Goal: Information Seeking & Learning: Find specific fact

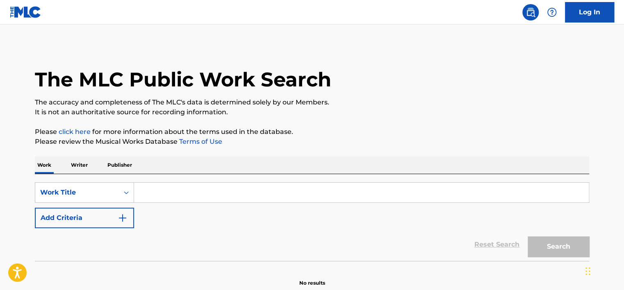
click at [161, 194] on input "Search Form" at bounding box center [361, 193] width 455 height 20
paste input "[PERSON_NAME]' na pyatom etazhe"
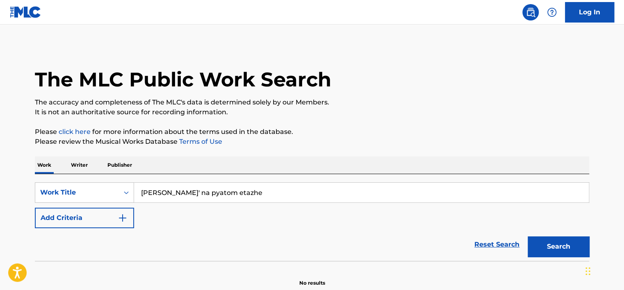
type input "[PERSON_NAME]' na pyatom etazhe"
click at [507, 137] on p "Please review the Musical Works Database Terms of Use" at bounding box center [312, 142] width 555 height 10
click at [561, 242] on button "Search" at bounding box center [559, 247] width 62 height 21
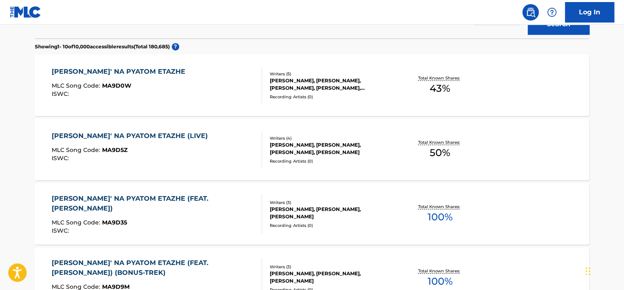
scroll to position [246, 0]
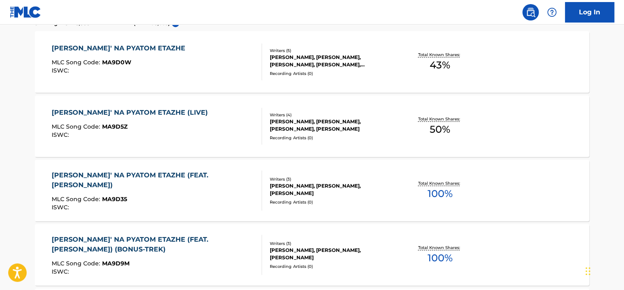
click at [203, 193] on div "[PERSON_NAME]' NA PYATOM ETAZHE (FEAT. [PERSON_NAME]) MLC Song Code : MA9D35 IS…" at bounding box center [154, 191] width 204 height 40
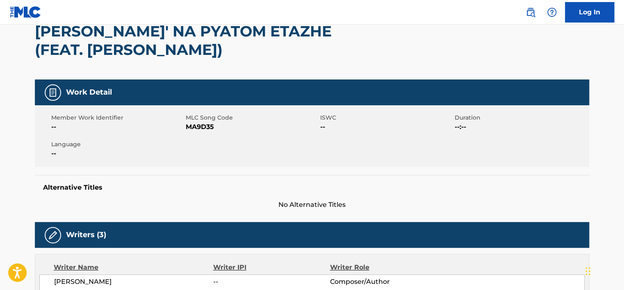
scroll to position [82, 0]
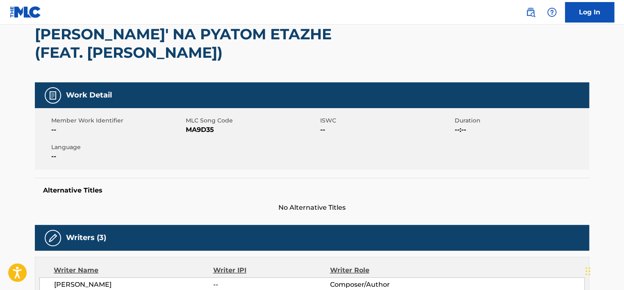
click at [200, 130] on span "MA9D35" at bounding box center [252, 130] width 132 height 10
copy span "MA9D35"
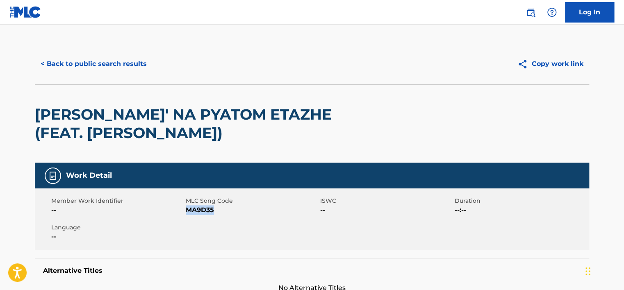
scroll to position [0, 0]
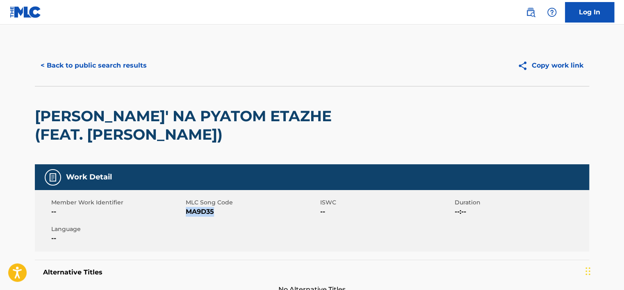
click at [110, 64] on button "< Back to public search results" at bounding box center [94, 65] width 118 height 21
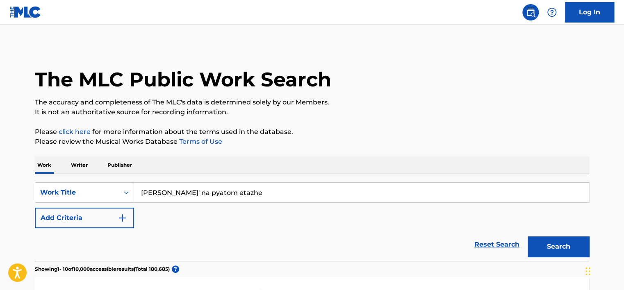
click at [113, 217] on button "Add Criteria" at bounding box center [84, 218] width 99 height 21
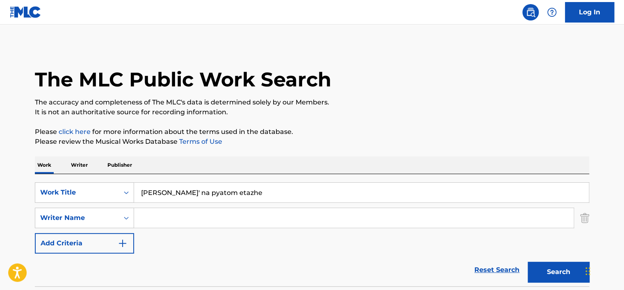
click at [186, 192] on input "[PERSON_NAME]' na pyatom etazhe" at bounding box center [361, 193] width 455 height 20
paste input "All I Want + In Pursuit"
type input "All I Want + In Pursuit"
click at [412, 115] on p "It is not an authoritative source for recording information." at bounding box center [312, 112] width 555 height 10
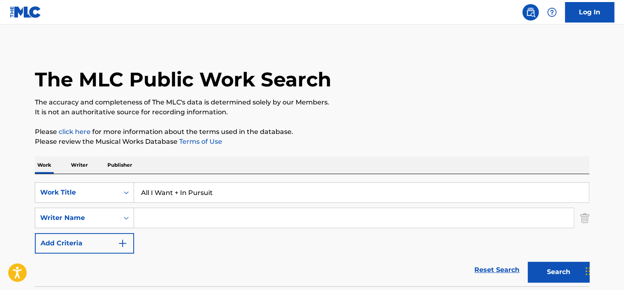
click at [543, 268] on button "Search" at bounding box center [559, 272] width 62 height 21
click at [172, 218] on input "Search Form" at bounding box center [354, 218] width 440 height 20
paste input "[PERSON_NAME]"
type input "[PERSON_NAME]"
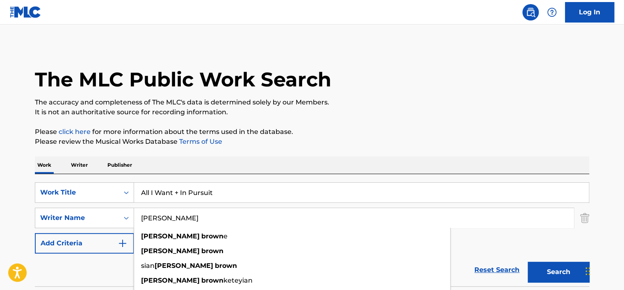
click at [189, 198] on input "All I Want + In Pursuit" at bounding box center [361, 193] width 455 height 20
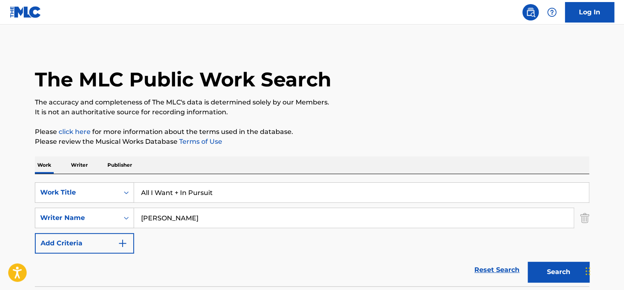
click at [189, 198] on input "All I Want + In Pursuit" at bounding box center [361, 193] width 455 height 20
paste input "One Small Step"
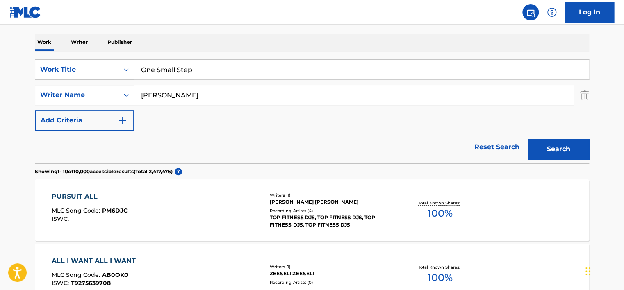
click at [572, 154] on button "Search" at bounding box center [559, 149] width 62 height 21
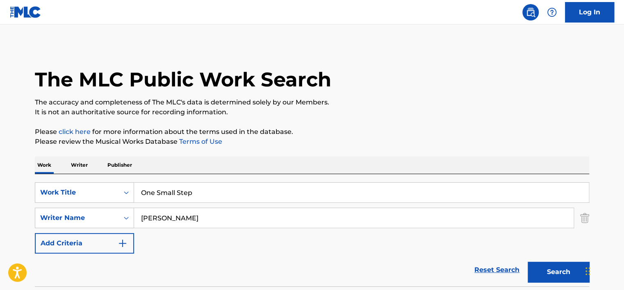
click at [187, 201] on input "One Small Step" at bounding box center [361, 193] width 455 height 20
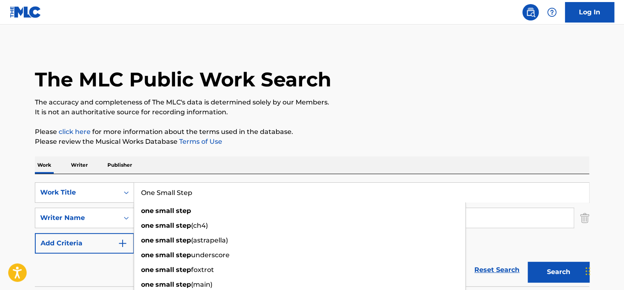
click at [187, 201] on input "One Small Step" at bounding box center [361, 193] width 455 height 20
paste input "Born 2"
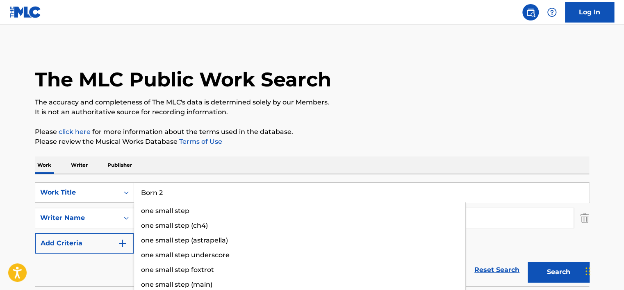
click at [399, 100] on p "The accuracy and completeness of The MLC's data is determined solely by our Mem…" at bounding box center [312, 103] width 555 height 10
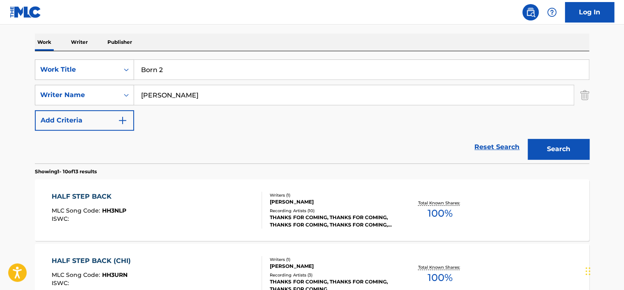
click at [566, 152] on button "Search" at bounding box center [559, 149] width 62 height 21
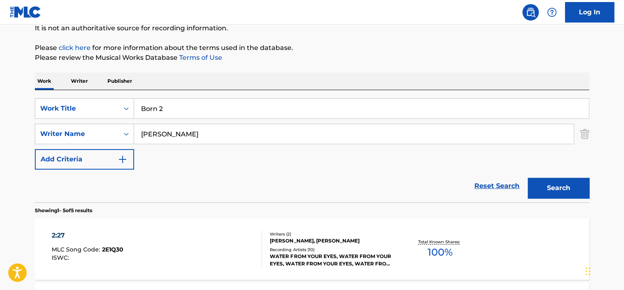
scroll to position [82, 0]
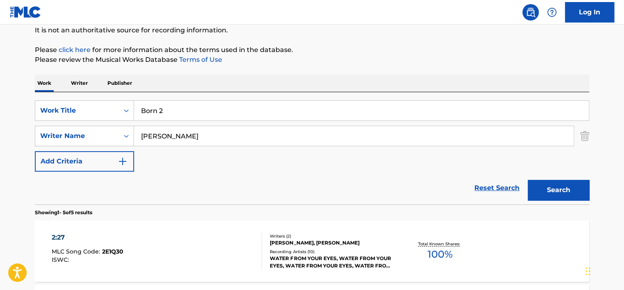
click at [155, 107] on input "Born 2" at bounding box center [361, 111] width 455 height 20
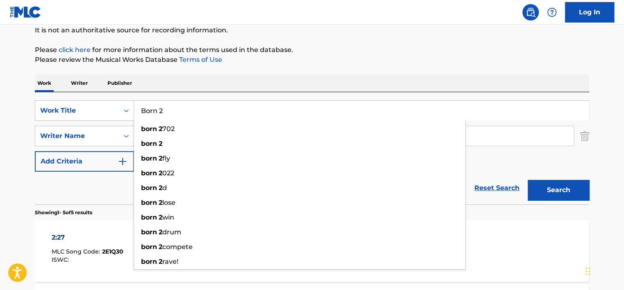
click at [155, 107] on input "Born 2" at bounding box center [361, 111] width 455 height 20
paste input "FinallyApologizing"
type input "FinallyApologizing"
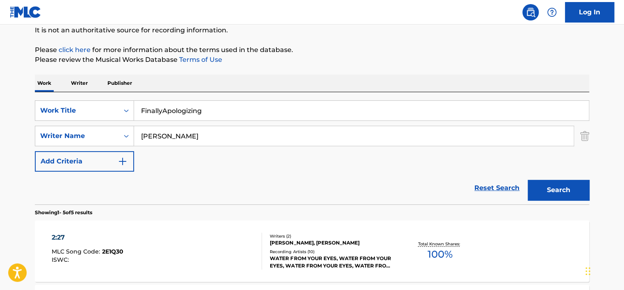
drag, startPoint x: 310, startPoint y: 74, endPoint x: 288, endPoint y: 100, distance: 34.6
click at [309, 74] on div "The MLC Public Work Search The accuracy and completeness of The MLC's data is d…" at bounding box center [312, 270] width 574 height 615
click at [269, 125] on div "SearchWithCriteria4a610e30-8c64-427c-a9f6-46b9e00d9c7b Work Title FinallyApolog…" at bounding box center [312, 135] width 555 height 71
click at [261, 146] on input "[PERSON_NAME]" at bounding box center [354, 136] width 440 height 20
click at [261, 145] on input "[PERSON_NAME]" at bounding box center [354, 136] width 440 height 20
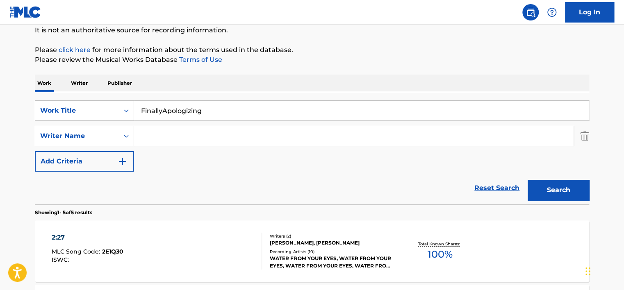
click at [261, 145] on input "Search Form" at bounding box center [354, 136] width 440 height 20
click at [528, 180] on button "Search" at bounding box center [559, 190] width 62 height 21
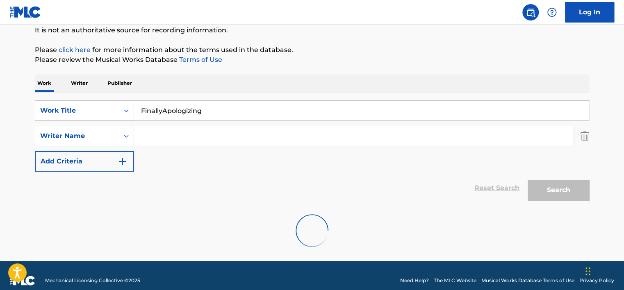
scroll to position [66, 0]
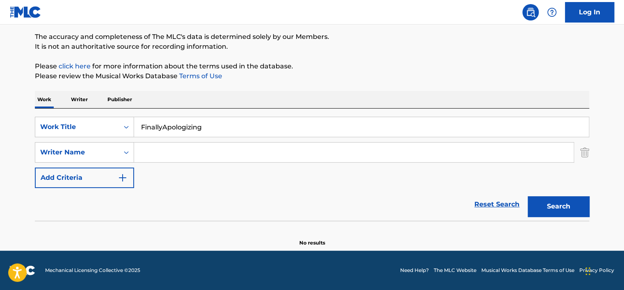
paste input "[PERSON_NAME]"
type input "[PERSON_NAME]"
click at [165, 126] on input "FinallyApologizing" at bounding box center [361, 127] width 455 height 20
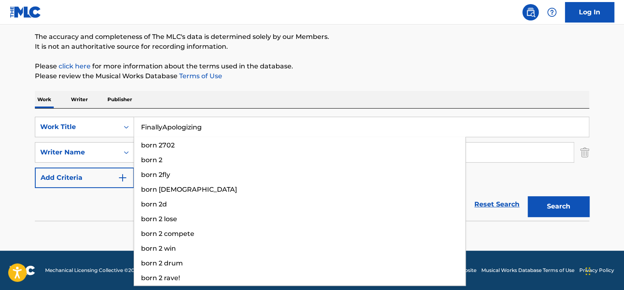
click at [165, 126] on input "FinallyApologizing" at bounding box center [361, 127] width 455 height 20
type input "w"
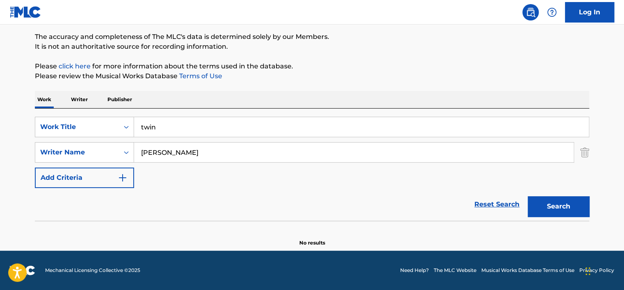
click at [258, 89] on div "The MLC Public Work Search The accuracy and completeness of The MLC's data is d…" at bounding box center [312, 112] width 574 height 267
click at [547, 214] on button "Search" at bounding box center [559, 206] width 62 height 21
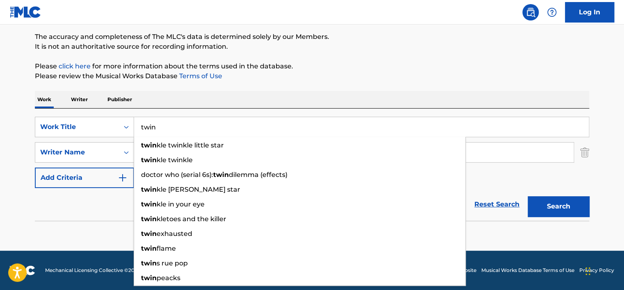
click at [206, 125] on input "twin" at bounding box center [361, 127] width 455 height 20
paste input "Back In That Mode"
type input "Back In That Mode"
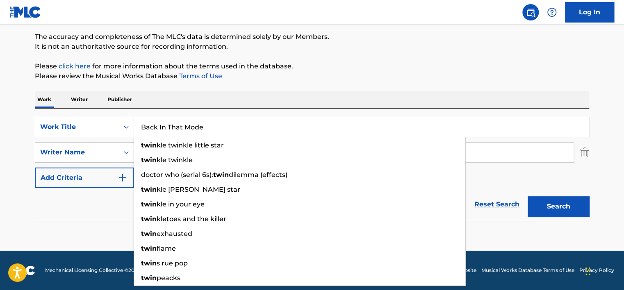
click at [289, 89] on div "The MLC Public Work Search The accuracy and completeness of The MLC's data is d…" at bounding box center [312, 112] width 574 height 267
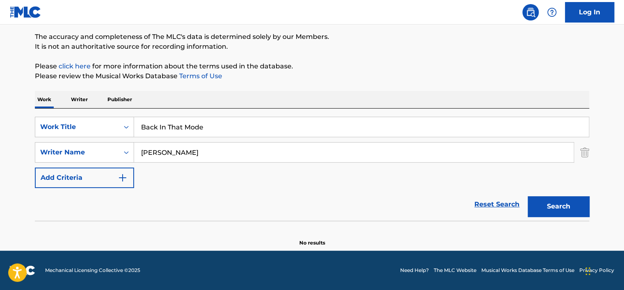
click at [265, 149] on input "[PERSON_NAME]" at bounding box center [354, 153] width 440 height 20
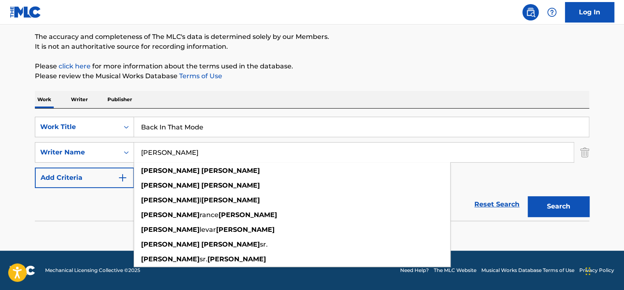
click at [265, 149] on input "[PERSON_NAME]" at bounding box center [354, 153] width 440 height 20
click at [528, 196] on button "Search" at bounding box center [559, 206] width 62 height 21
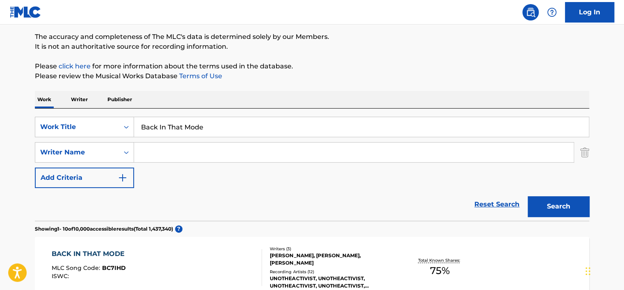
click at [208, 144] on input "Search Form" at bounding box center [354, 153] width 440 height 20
paste input "[PERSON_NAME]"
click at [553, 203] on button "Search" at bounding box center [559, 206] width 62 height 21
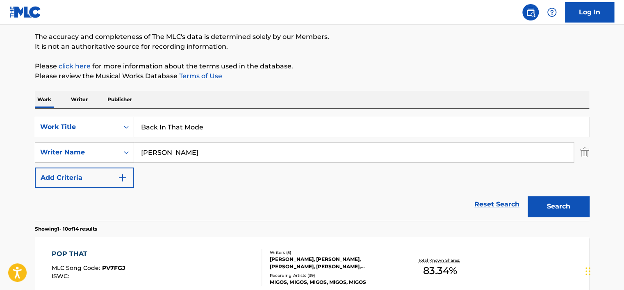
click at [173, 147] on input "[PERSON_NAME]" at bounding box center [354, 153] width 440 height 20
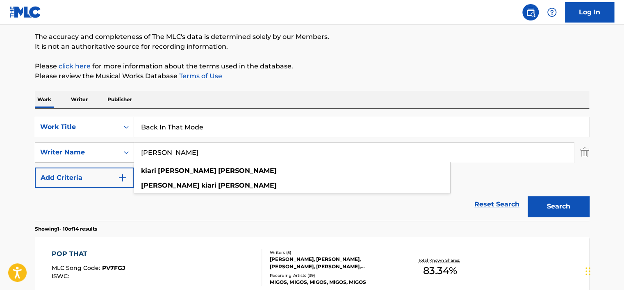
click at [173, 147] on input "[PERSON_NAME]" at bounding box center [354, 153] width 440 height 20
paste input "[PERSON_NAME]"
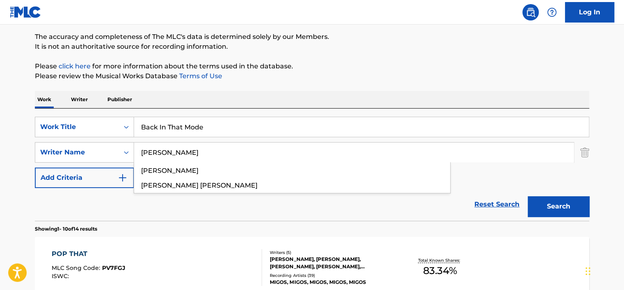
type input "[PERSON_NAME]"
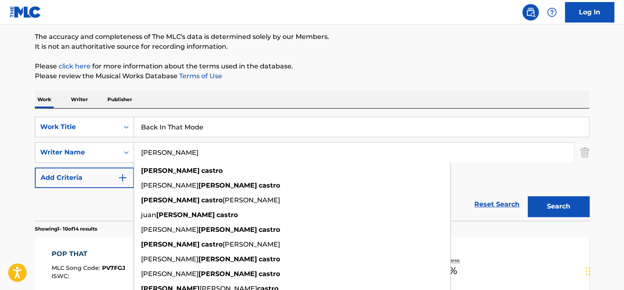
click at [190, 122] on input "Back In That Mode" at bounding box center [361, 127] width 455 height 20
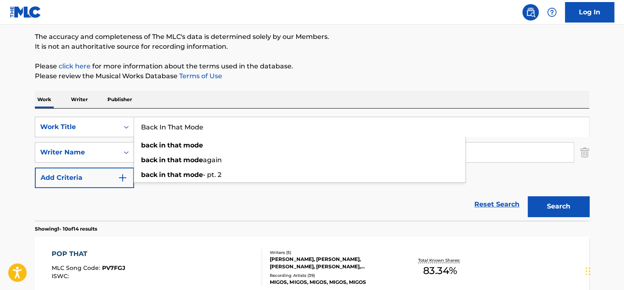
click at [190, 122] on input "Back In That Mode" at bounding box center [361, 127] width 455 height 20
paste input "Te Hablarán de Mi"
click at [341, 62] on p "Please click here for more information about the terms used in the database." at bounding box center [312, 67] width 555 height 10
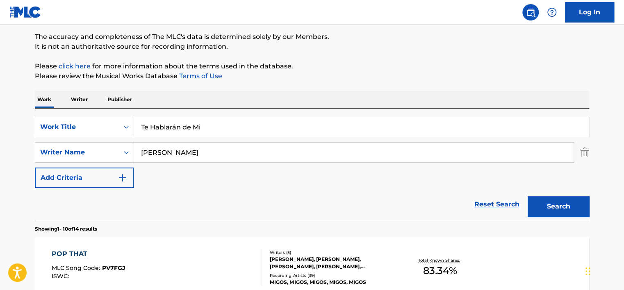
click at [173, 128] on input "Te Hablarán de Mi" at bounding box center [361, 127] width 455 height 20
type input "Te Hablaran de Mi"
click at [545, 204] on button "Search" at bounding box center [559, 206] width 62 height 21
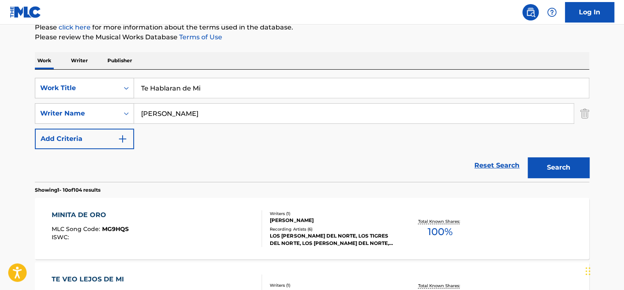
scroll to position [107, 0]
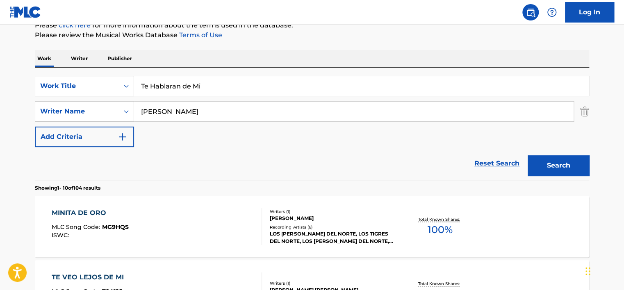
click at [172, 118] on input "[PERSON_NAME]" at bounding box center [354, 112] width 440 height 20
paste input "[PERSON_NAME]"
type input "[PERSON_NAME]"
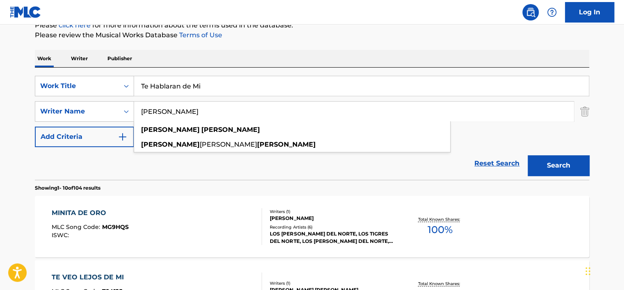
click at [179, 88] on input "Te Hablaran de Mi" at bounding box center [361, 86] width 455 height 20
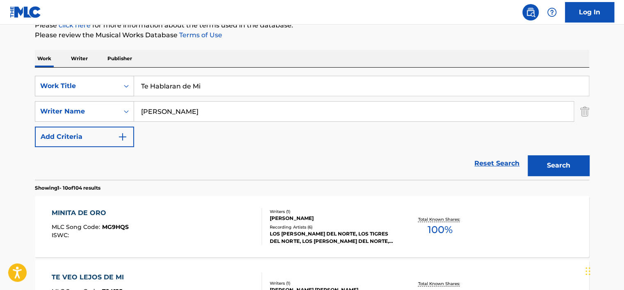
click at [179, 88] on input "Te Hablaran de Mi" at bounding box center [361, 86] width 455 height 20
paste input "Sunset Clause"
click at [544, 166] on button "Search" at bounding box center [559, 165] width 62 height 21
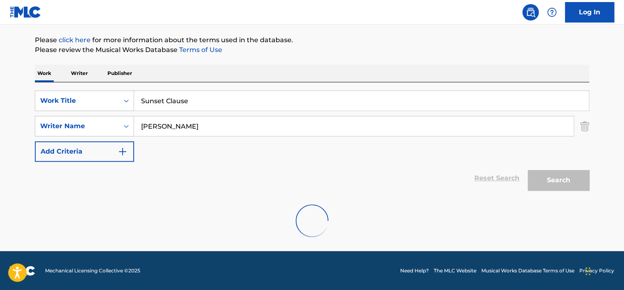
scroll to position [66, 0]
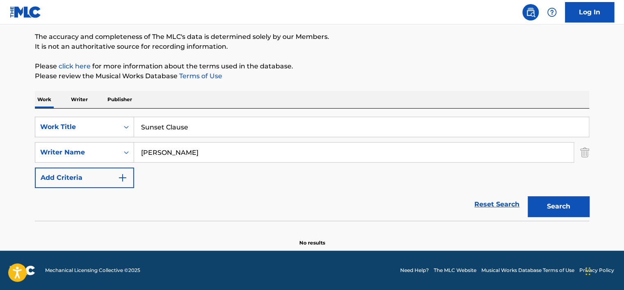
click at [206, 129] on input "Sunset Clause" at bounding box center [361, 127] width 455 height 20
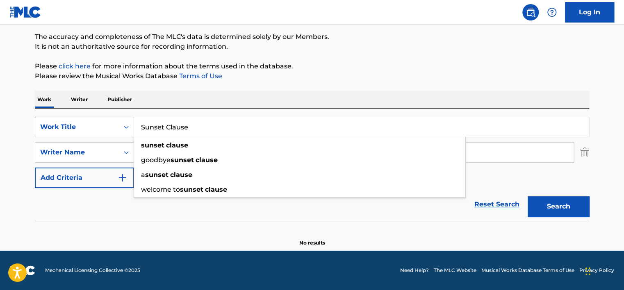
click at [206, 129] on input "Sunset Clause" at bounding box center [361, 127] width 455 height 20
paste input "Mighty Name Of [PERSON_NAME] (with [PERSON_NAME]) Hope Dars"
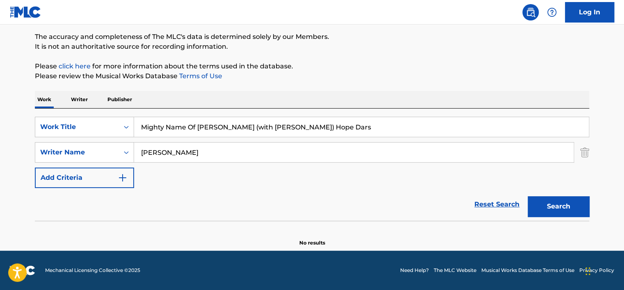
click at [282, 78] on p "Please review the Musical Works Database Terms of Use" at bounding box center [312, 76] width 555 height 10
drag, startPoint x: 217, startPoint y: 126, endPoint x: 382, endPoint y: 128, distance: 165.3
click at [382, 128] on input "Mighty Name Of [PERSON_NAME] (with [PERSON_NAME]) Hope Dars" at bounding box center [361, 127] width 455 height 20
type input "Mighty Name Of [PERSON_NAME]"
click at [213, 154] on input "[PERSON_NAME]" at bounding box center [354, 153] width 440 height 20
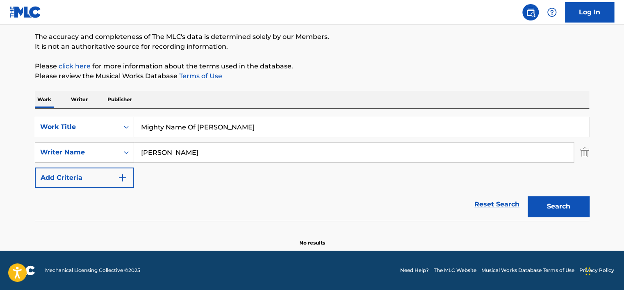
click at [213, 154] on input "[PERSON_NAME]" at bounding box center [354, 153] width 440 height 20
click at [528, 196] on button "Search" at bounding box center [559, 206] width 62 height 21
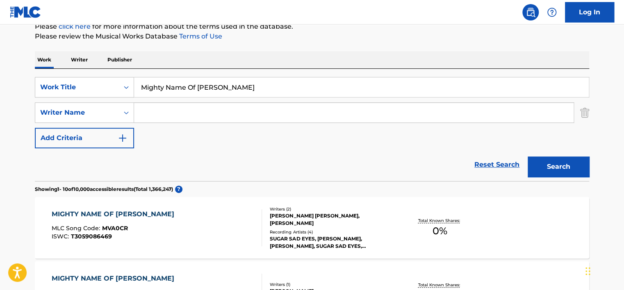
scroll to position [107, 0]
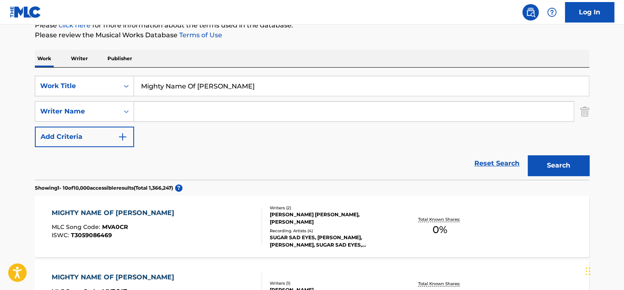
paste input "[PERSON_NAME]"
type input "[PERSON_NAME]"
click at [564, 156] on button "Search" at bounding box center [559, 165] width 62 height 21
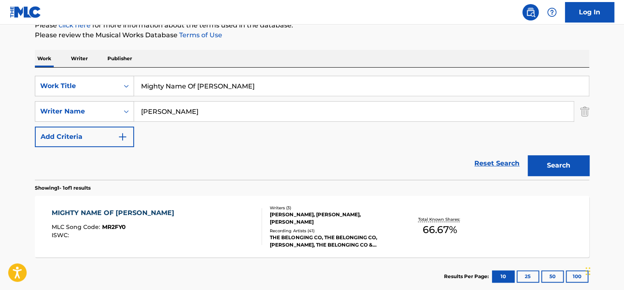
click at [204, 217] on div "MIGHTY NAME OF [PERSON_NAME] MLC Song Code : MR2FY0 ISWC :" at bounding box center [157, 226] width 211 height 37
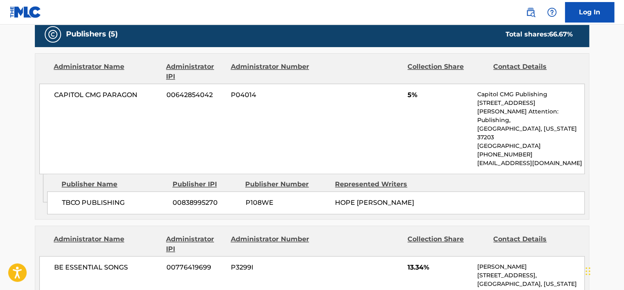
scroll to position [410, 0]
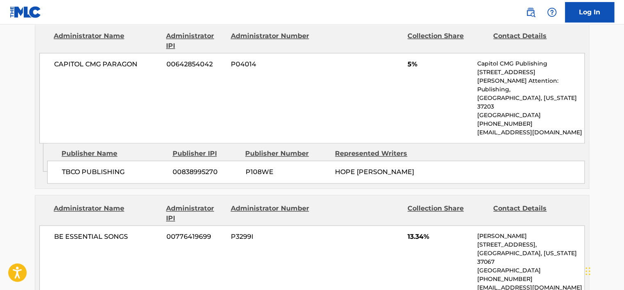
click at [90, 64] on span "CAPITOL CMG PARAGON" at bounding box center [107, 64] width 106 height 10
copy div "CAPITOL CMG PARAGON"
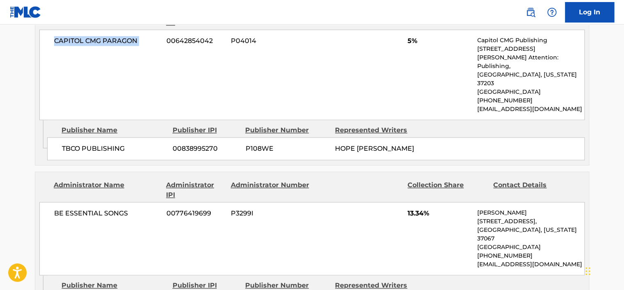
scroll to position [533, 0]
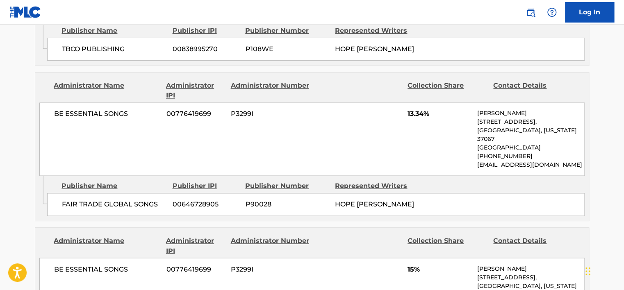
click at [90, 103] on div "BE ESSENTIAL SONGS 00776419699 P3299I 13.34% [PERSON_NAME] [STREET_ADDRESS][US_…" at bounding box center [312, 139] width 546 height 73
copy div "BE ESSENTIAL SONGS"
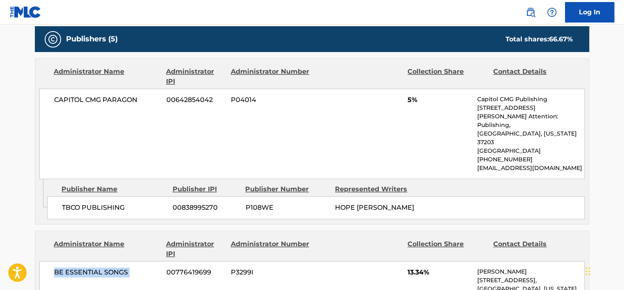
scroll to position [369, 0]
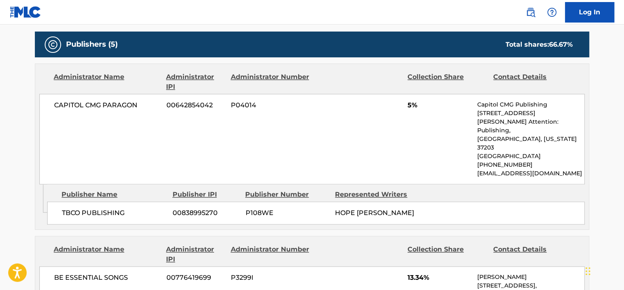
click at [118, 107] on span "CAPITOL CMG PARAGON" at bounding box center [107, 105] width 106 height 10
copy div "CAPITOL CMG PARAGON"
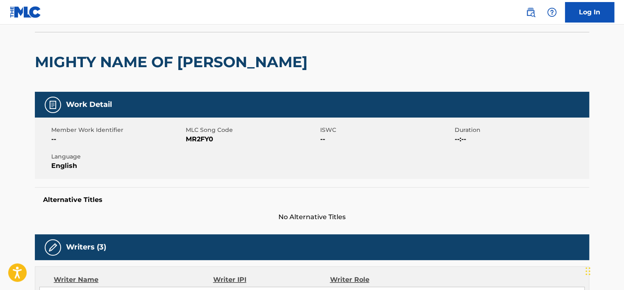
scroll to position [41, 0]
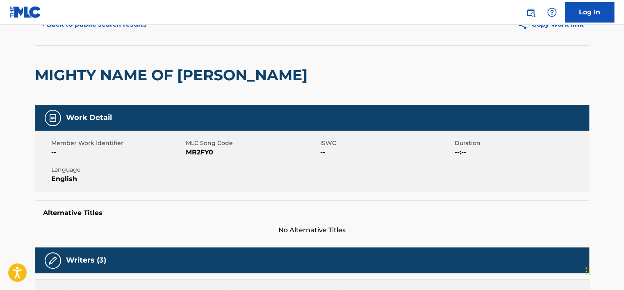
click at [190, 154] on span "MR2FY0" at bounding box center [252, 153] width 132 height 10
copy span "MR2FY0"
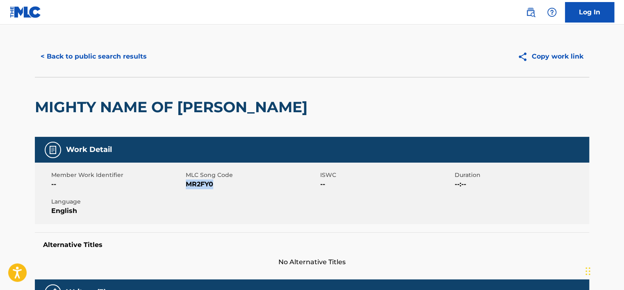
scroll to position [0, 0]
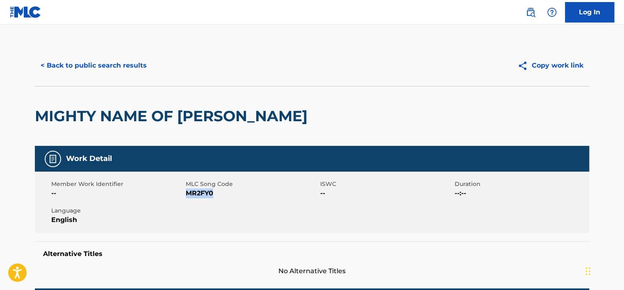
click at [117, 70] on button "< Back to public search results" at bounding box center [94, 65] width 118 height 21
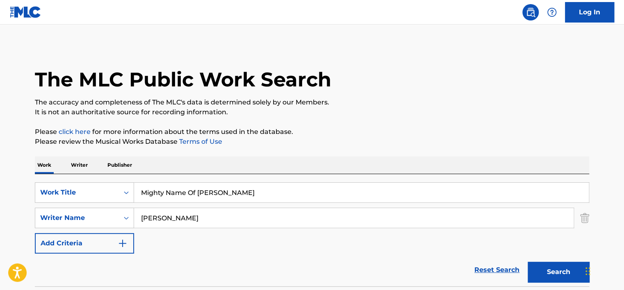
scroll to position [107, 0]
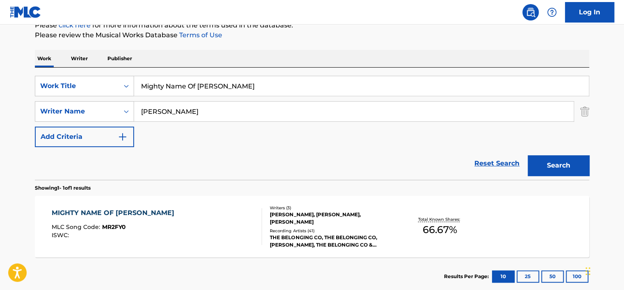
click at [187, 79] on input "Mighty Name Of [PERSON_NAME]" at bounding box center [361, 86] width 455 height 20
paste input "Queen Of Kalifornia"
drag, startPoint x: 187, startPoint y: 79, endPoint x: 212, endPoint y: 64, distance: 28.7
click at [187, 79] on input "Queen Of Kalifornia" at bounding box center [361, 86] width 455 height 20
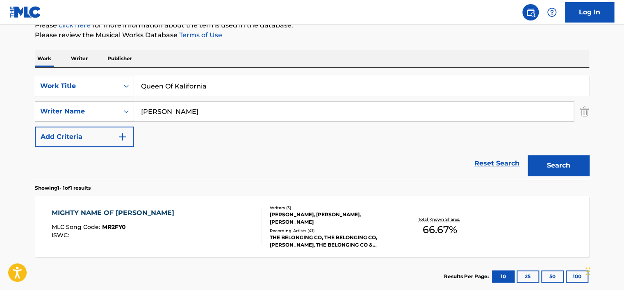
type input "Queen Of Kalifornia"
click at [226, 56] on div "Work Writer Publisher" at bounding box center [312, 58] width 555 height 17
click at [199, 108] on input "[PERSON_NAME]" at bounding box center [354, 112] width 440 height 20
click at [199, 108] on input "Search Form" at bounding box center [354, 112] width 440 height 20
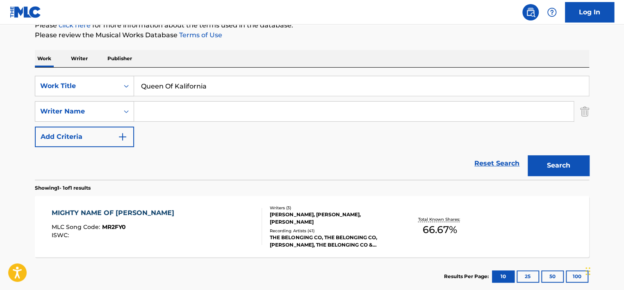
click at [528, 155] on button "Search" at bounding box center [559, 165] width 62 height 21
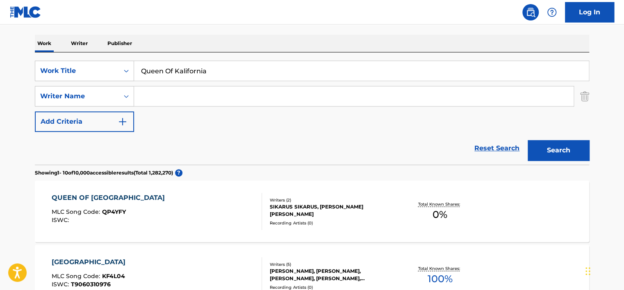
scroll to position [230, 0]
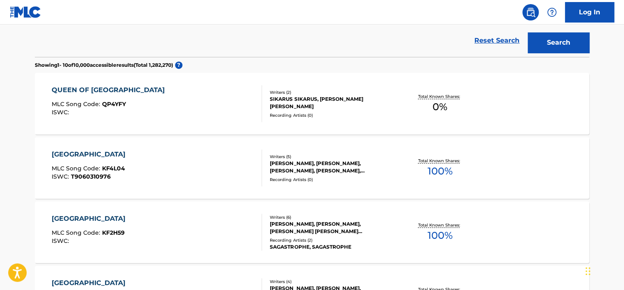
click at [196, 95] on div "QUEEN OF KALIFORNIA MLC Song Code : QP4YFY ISWC :" at bounding box center [157, 103] width 211 height 37
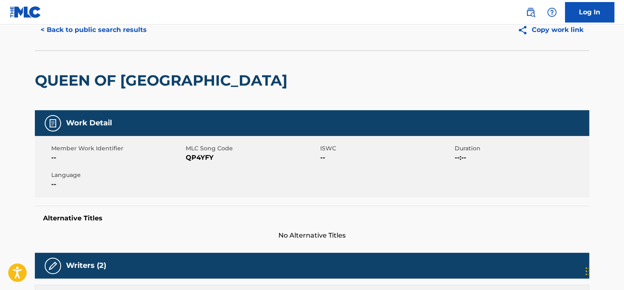
scroll to position [20, 0]
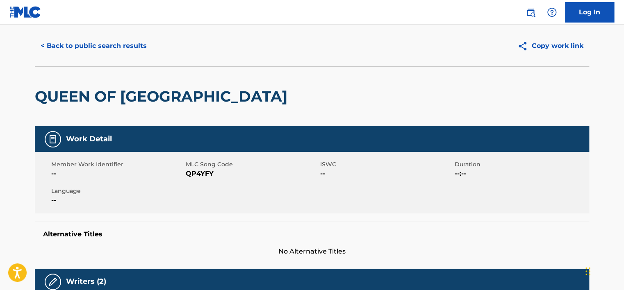
click at [85, 46] on button "< Back to public search results" at bounding box center [94, 46] width 118 height 21
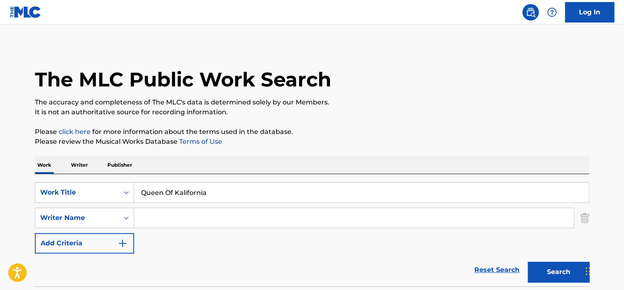
click at [180, 220] on input "Search Form" at bounding box center [354, 218] width 440 height 20
paste input "[PERSON_NAME]"
type input "[PERSON_NAME]"
click at [181, 194] on input "Queen Of Kalifornia" at bounding box center [361, 193] width 455 height 20
click at [180, 194] on input "Queen Of Kalifornia" at bounding box center [361, 193] width 455 height 20
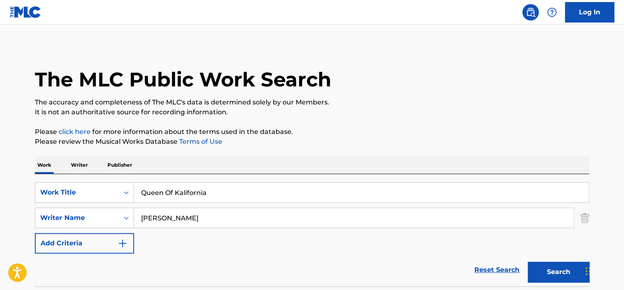
click at [180, 194] on input "Queen Of Kalifornia" at bounding box center [361, 193] width 455 height 20
type input "bang"
drag, startPoint x: 333, startPoint y: 135, endPoint x: 349, endPoint y: 135, distance: 16.0
click at [333, 135] on p "Please click here for more information about the terms used in the database." at bounding box center [312, 132] width 555 height 10
click at [561, 266] on button "Search" at bounding box center [559, 272] width 62 height 21
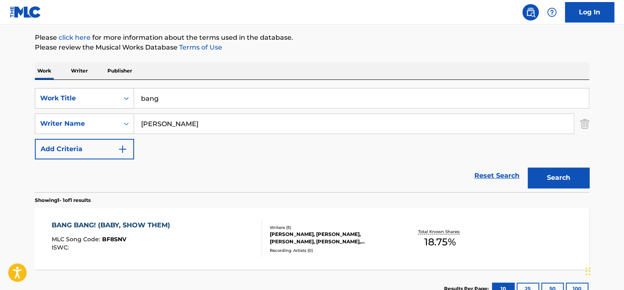
scroll to position [123, 0]
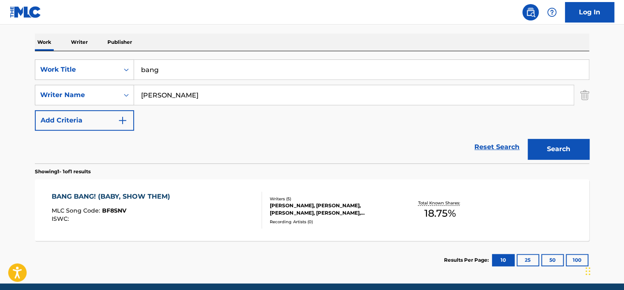
click at [208, 193] on div "BANG BANG! (BABY, SHOW THEM) MLC Song Code : BF8SNV ISWC :" at bounding box center [157, 210] width 211 height 37
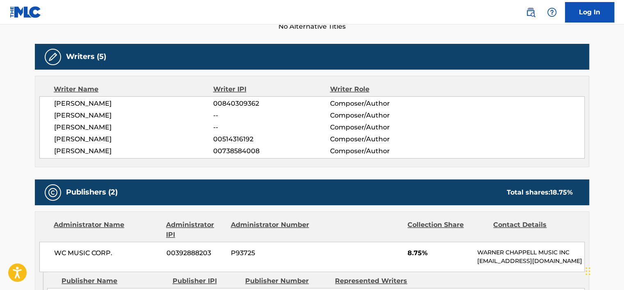
scroll to position [246, 0]
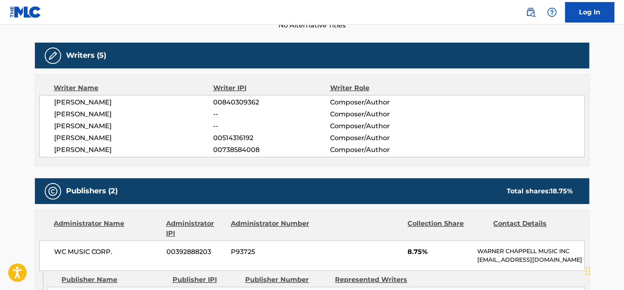
click at [233, 102] on span "00840309362" at bounding box center [271, 103] width 116 height 10
copy span "00840309362"
click at [235, 136] on span "00514316192" at bounding box center [271, 138] width 116 height 10
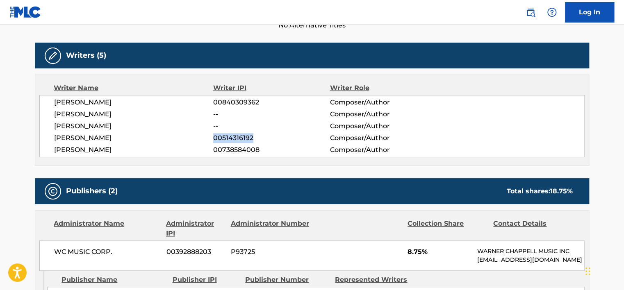
copy span "00514316192"
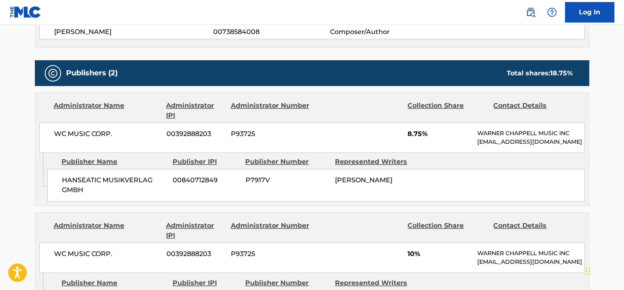
scroll to position [369, 0]
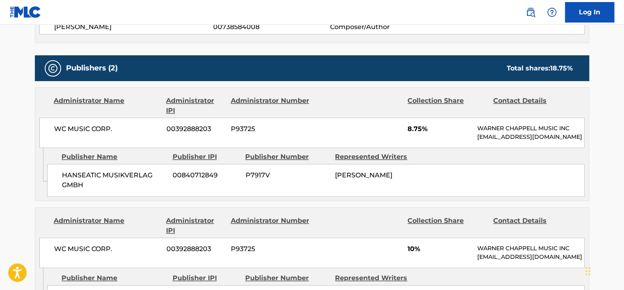
click at [90, 128] on span "WC MUSIC CORP." at bounding box center [107, 129] width 106 height 10
copy div "WC MUSIC CORP."
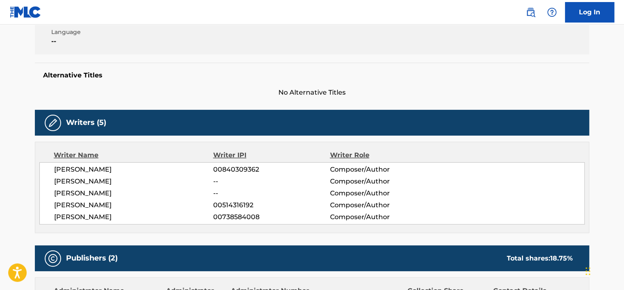
scroll to position [0, 0]
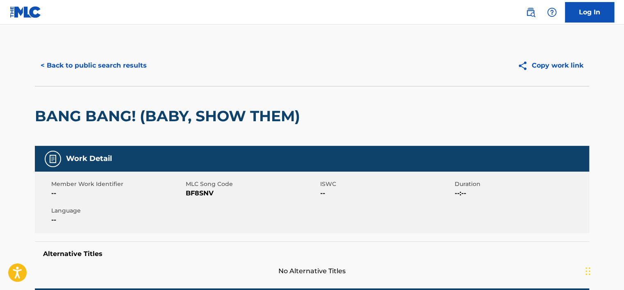
click at [202, 194] on span "BF8SNV" at bounding box center [252, 194] width 132 height 10
copy span "BF8SNV"
click at [119, 67] on button "< Back to public search results" at bounding box center [94, 65] width 118 height 21
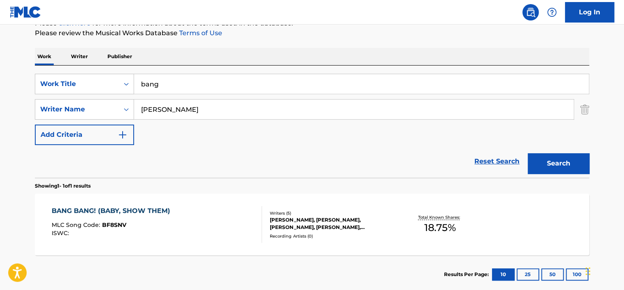
click at [205, 77] on input "bang" at bounding box center [361, 84] width 455 height 20
paste input "Setup ho"
type input "Setup ho"
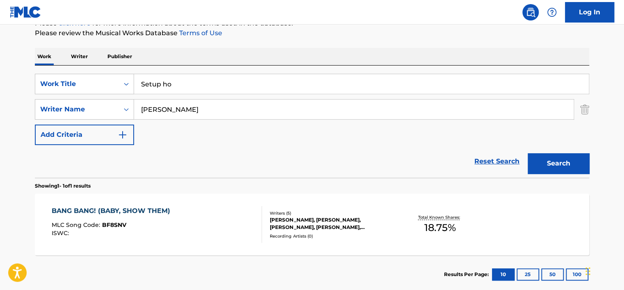
click at [241, 60] on div "Work Writer Publisher" at bounding box center [312, 56] width 555 height 17
click at [215, 103] on input "[PERSON_NAME]" at bounding box center [354, 110] width 440 height 20
click at [528, 153] on button "Search" at bounding box center [559, 163] width 62 height 21
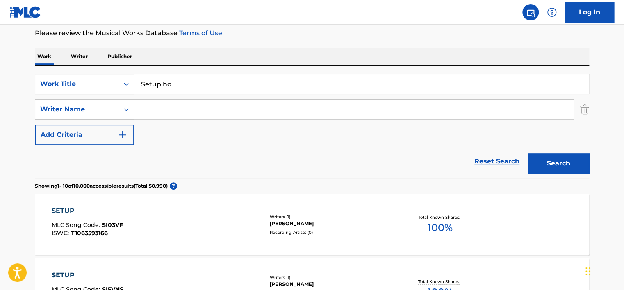
click at [174, 89] on input "Setup ho" at bounding box center [361, 84] width 455 height 20
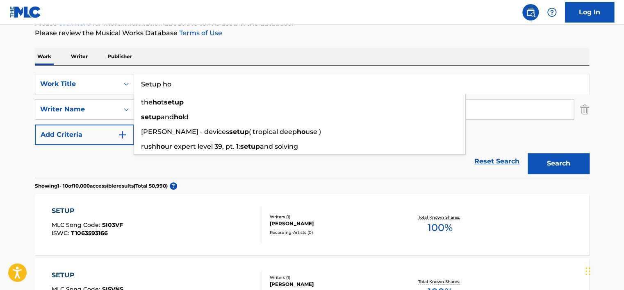
click at [174, 89] on input "Setup ho" at bounding box center [361, 84] width 455 height 20
paste input "Mafia [PERSON_NAME]"
drag, startPoint x: 272, startPoint y: 42, endPoint x: 397, endPoint y: 94, distance: 135.1
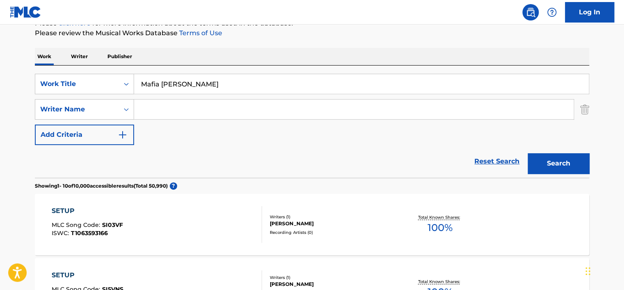
drag, startPoint x: 276, startPoint y: 84, endPoint x: 328, endPoint y: 84, distance: 52.1
click at [328, 84] on input "Mafia [PERSON_NAME]" at bounding box center [361, 84] width 455 height 20
click at [528, 153] on button "Search" at bounding box center [559, 163] width 62 height 21
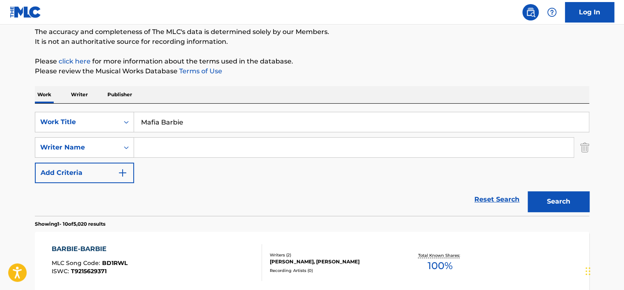
scroll to position [68, 0]
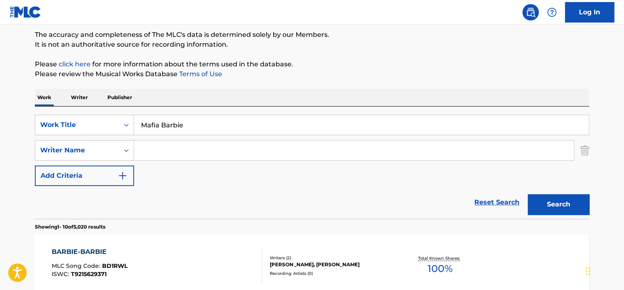
click at [164, 89] on div "Work Writer Publisher" at bounding box center [312, 97] width 555 height 17
click at [185, 130] on input "Mafia Barbie" at bounding box center [361, 125] width 455 height 20
paste input "Feather"
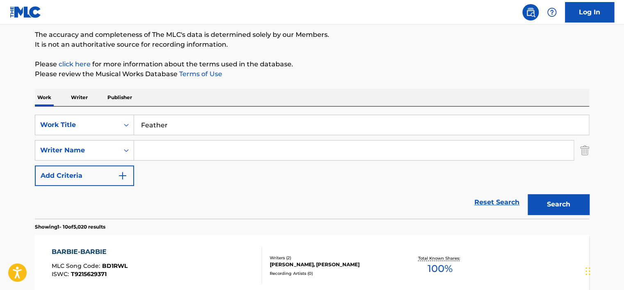
click at [340, 63] on p "Please click here for more information about the terms used in the database." at bounding box center [312, 64] width 555 height 10
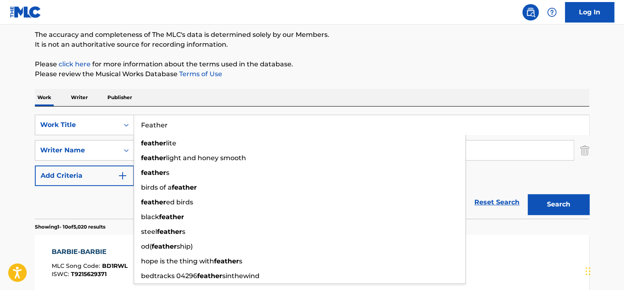
click at [153, 120] on input "Feather" at bounding box center [361, 125] width 455 height 20
paste input "Ink and"
click at [291, 60] on p "Please click here for more information about the terms used in the database." at bounding box center [312, 64] width 555 height 10
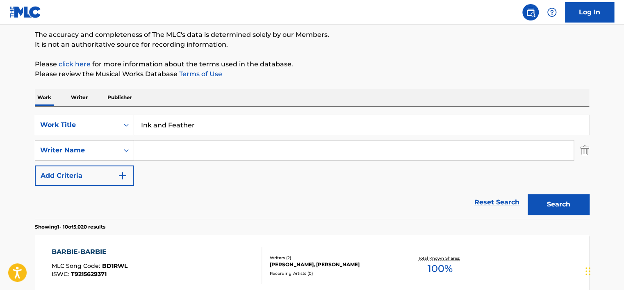
click at [537, 212] on button "Search" at bounding box center [559, 204] width 62 height 21
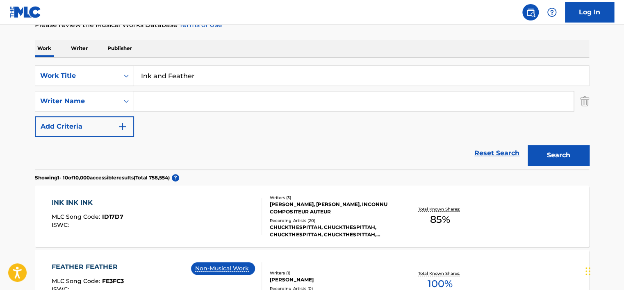
scroll to position [109, 0]
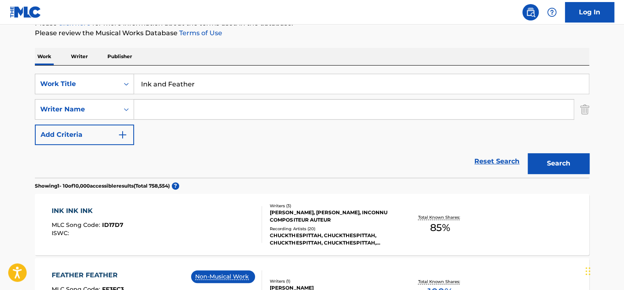
click at [178, 80] on input "Ink and Feather" at bounding box center [361, 84] width 455 height 20
paste input "Concerto pour la fin d'un amou"
type input "Concerto pour la fin d'un amour"
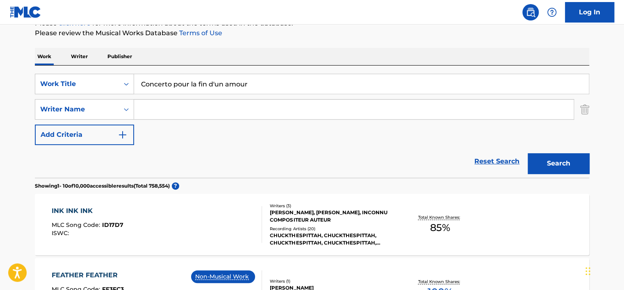
click at [341, 32] on p "Please review the Musical Works Database Terms of Use" at bounding box center [312, 33] width 555 height 10
click at [532, 155] on button "Search" at bounding box center [559, 163] width 62 height 21
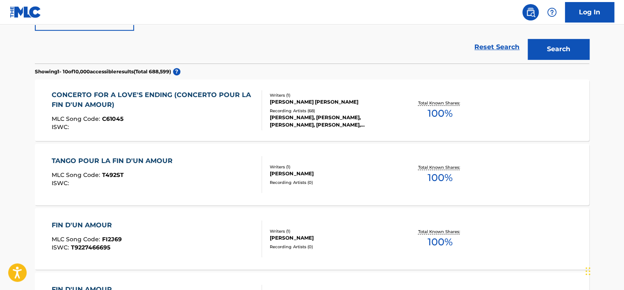
scroll to position [232, 0]
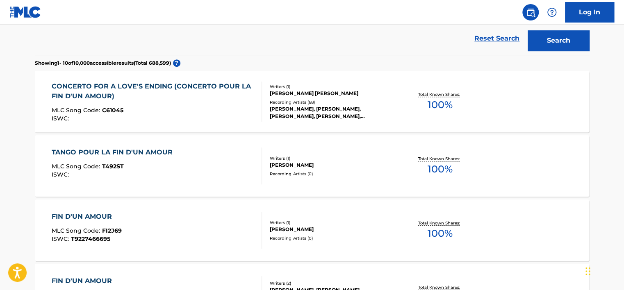
click at [196, 85] on div "CONCERTO FOR A LOVE'S ENDING (CONCERTO POUR LA FIN D'UN AMOUR)" at bounding box center [154, 92] width 204 height 20
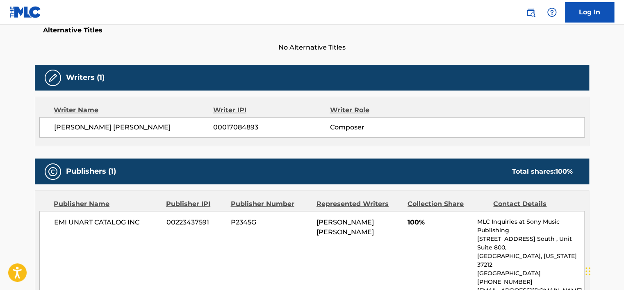
scroll to position [246, 0]
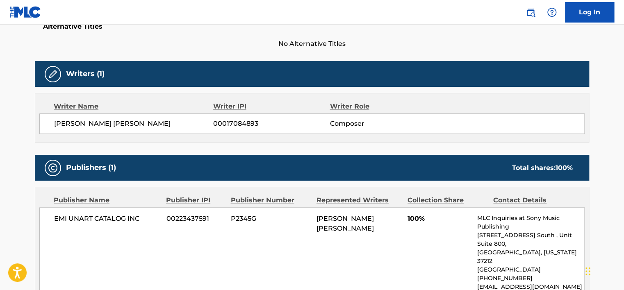
click at [233, 124] on span "00017084893" at bounding box center [271, 124] width 116 height 10
copy span "00017084893"
click at [94, 127] on span "[PERSON_NAME] [PERSON_NAME]" at bounding box center [133, 124] width 159 height 10
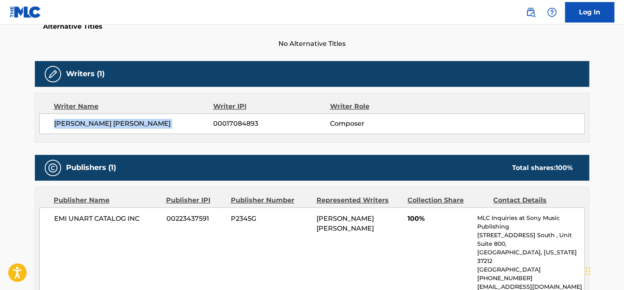
click at [94, 127] on span "[PERSON_NAME] [PERSON_NAME]" at bounding box center [133, 124] width 159 height 10
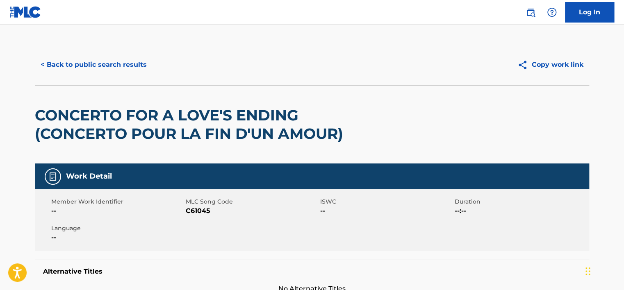
scroll to position [0, 0]
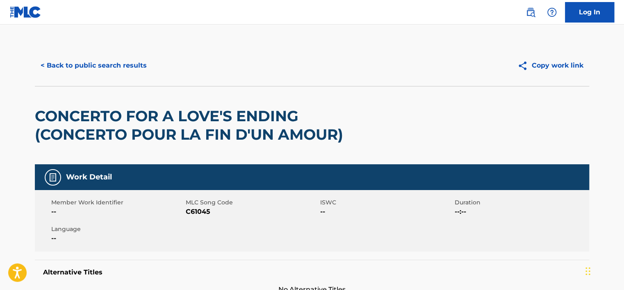
click at [258, 114] on h2 "CONCERTO FOR A LOVE'S ENDING (CONCERTO POUR LA FIN D'UN AMOUR)" at bounding box center [201, 125] width 333 height 37
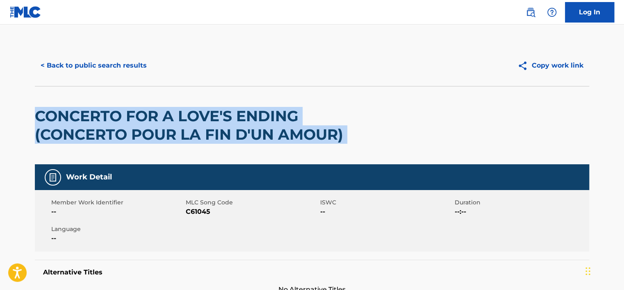
click at [258, 114] on h2 "CONCERTO FOR A LOVE'S ENDING (CONCERTO POUR LA FIN D'UN AMOUR)" at bounding box center [201, 125] width 333 height 37
click at [250, 113] on h2 "CONCERTO FOR A LOVE'S ENDING (CONCERTO POUR LA FIN D'UN AMOUR)" at bounding box center [201, 125] width 333 height 37
click at [297, 101] on div "CONCERTO FOR A LOVE'S ENDING (CONCERTO POUR LA FIN D'UN AMOUR)" at bounding box center [201, 126] width 333 height 78
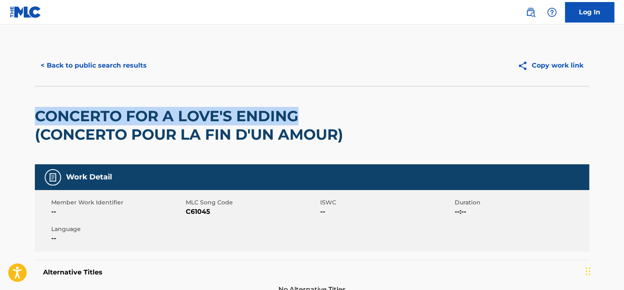
drag, startPoint x: 290, startPoint y: 111, endPoint x: 38, endPoint y: 100, distance: 252.9
click at [38, 100] on div "CONCERTO FOR A LOVE'S ENDING (CONCERTO POUR LA FIN D'UN AMOUR)" at bounding box center [201, 126] width 333 height 78
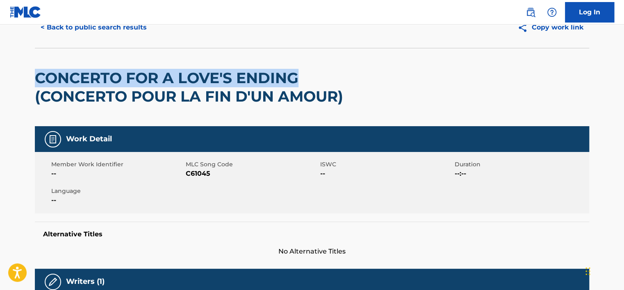
scroll to position [41, 0]
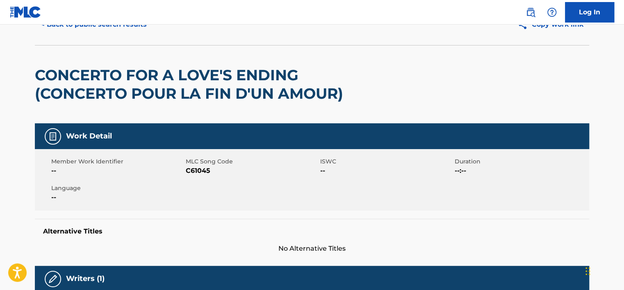
click at [200, 174] on span "C61045" at bounding box center [252, 171] width 132 height 10
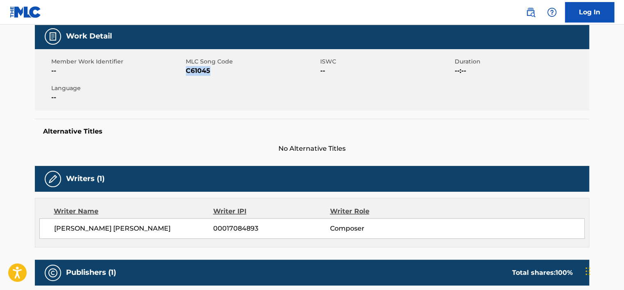
scroll to position [0, 0]
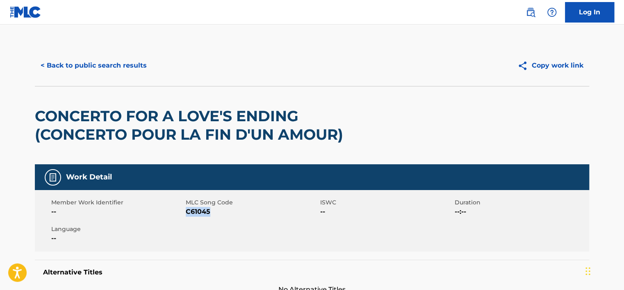
click at [80, 62] on button "< Back to public search results" at bounding box center [94, 65] width 118 height 21
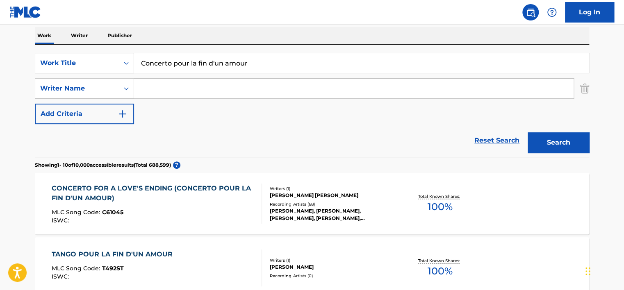
scroll to position [114, 0]
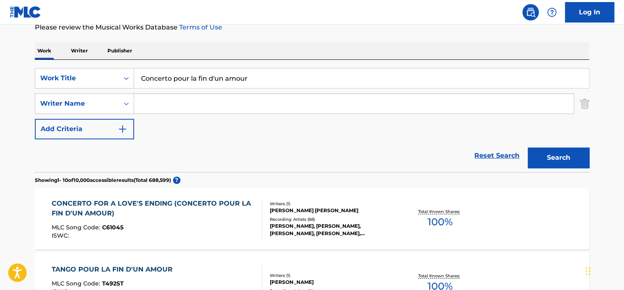
click at [164, 83] on input "Concerto pour la fin d'un amour" at bounding box center [361, 79] width 455 height 20
paste input "Inkolelo Yami"
type input "Inkolelo Yami"
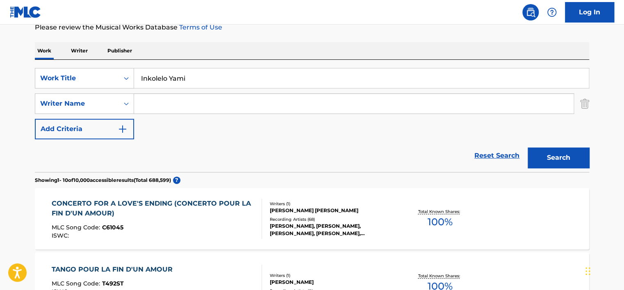
click at [274, 48] on div "Work Writer Publisher" at bounding box center [312, 50] width 555 height 17
click at [543, 158] on button "Search" at bounding box center [559, 158] width 62 height 21
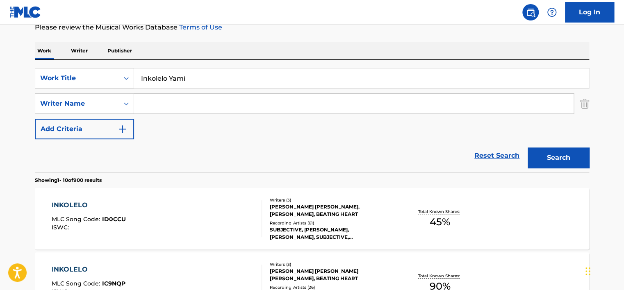
click at [169, 96] on input "Search Form" at bounding box center [354, 104] width 440 height 20
paste input "[PERSON_NAME]"
type input "[PERSON_NAME]"
click at [156, 44] on div "Work Writer Publisher" at bounding box center [312, 50] width 555 height 17
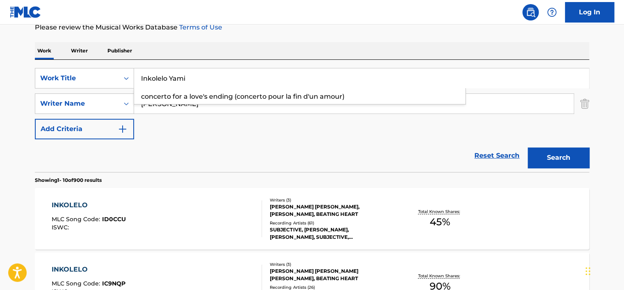
click at [170, 77] on input "Inkolelo Yami" at bounding box center [361, 79] width 455 height 20
click at [171, 77] on input "Inkolelo Yami" at bounding box center [361, 79] width 455 height 20
drag, startPoint x: 171, startPoint y: 77, endPoint x: 312, endPoint y: 33, distance: 148.2
click at [171, 77] on input "Inkolelo Yami" at bounding box center [361, 79] width 455 height 20
paste input "Where Do We Go"
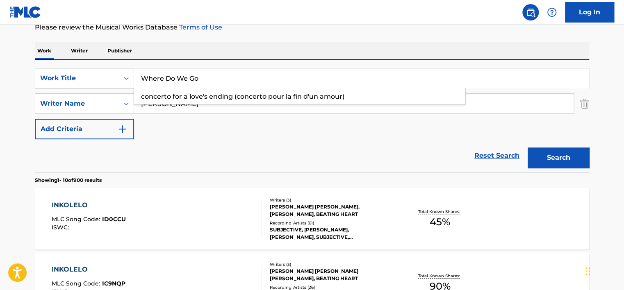
drag, startPoint x: 313, startPoint y: 33, endPoint x: 325, endPoint y: 41, distance: 14.5
click at [546, 151] on button "Search" at bounding box center [559, 158] width 62 height 21
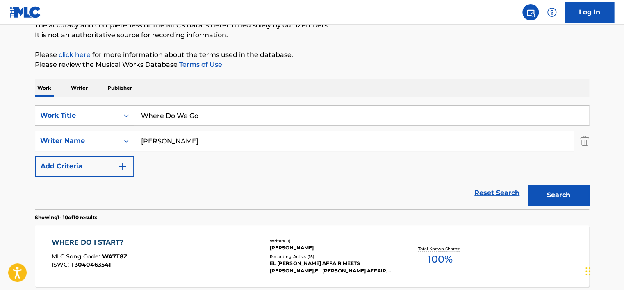
scroll to position [73, 0]
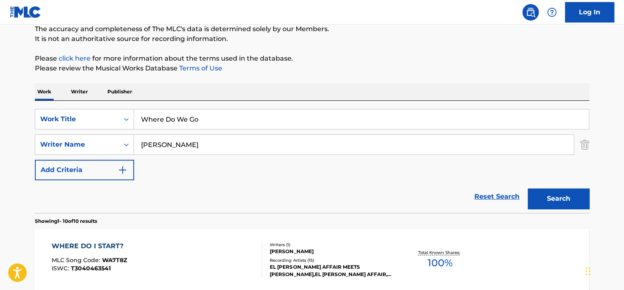
click at [191, 118] on input "Where Do We Go" at bounding box center [361, 120] width 455 height 20
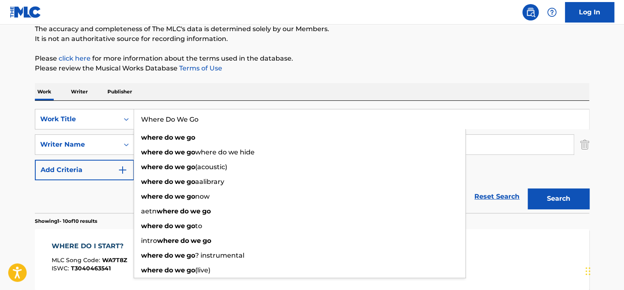
click at [191, 118] on input "Where Do We Go" at bounding box center [361, 120] width 455 height 20
paste input "Avión de Papel"
type input "Avión de Papel"
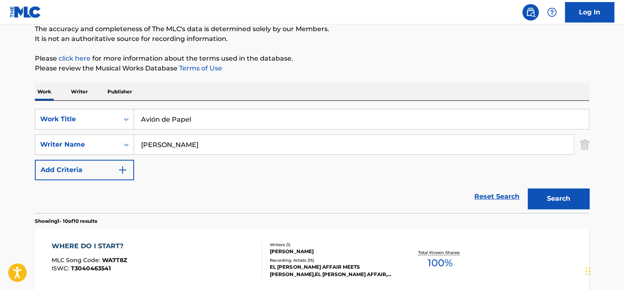
click at [248, 84] on div "Work Writer Publisher" at bounding box center [312, 91] width 555 height 17
click at [209, 135] on input "[PERSON_NAME]" at bounding box center [354, 145] width 440 height 20
click at [151, 119] on input "Avión de Papel" at bounding box center [361, 120] width 455 height 20
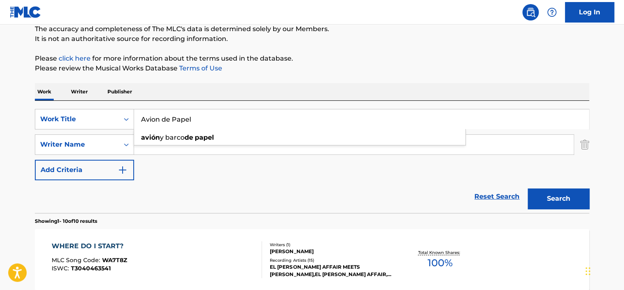
type input "Avion de Papel"
click at [528, 189] on button "Search" at bounding box center [559, 199] width 62 height 21
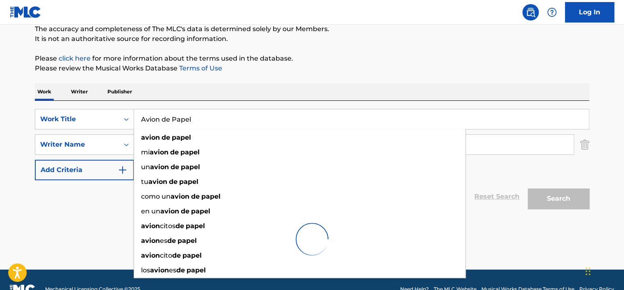
click at [194, 125] on input "Avion de Papel" at bounding box center [361, 120] width 455 height 20
click at [194, 120] on input "Avion de Papel" at bounding box center [361, 120] width 455 height 20
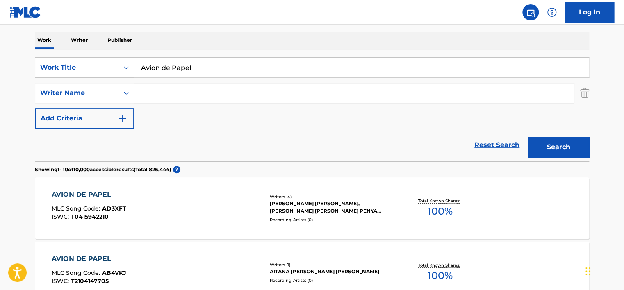
scroll to position [123, 0]
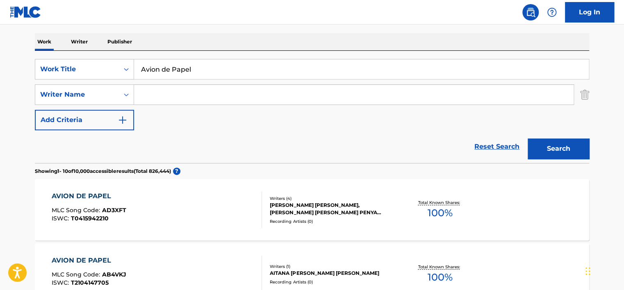
click at [183, 103] on input "Search Form" at bounding box center [354, 95] width 440 height 20
paste input "[PERSON_NAME] [PERSON_NAME]"
click at [549, 144] on button "Search" at bounding box center [559, 149] width 62 height 21
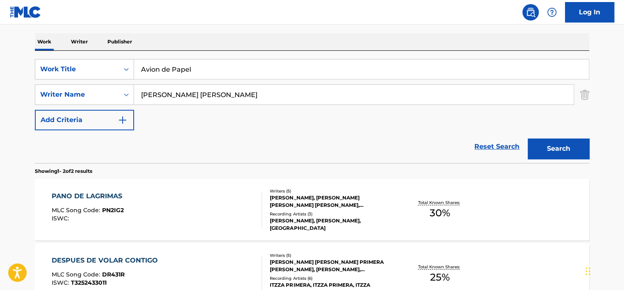
click at [202, 87] on input "[PERSON_NAME] [PERSON_NAME]" at bounding box center [354, 95] width 440 height 20
paste input "[PERSON_NAME]"
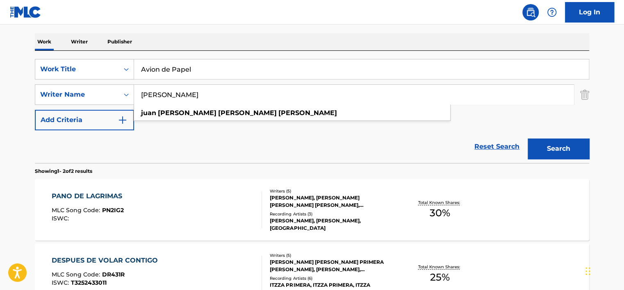
type input "[PERSON_NAME]"
click at [258, 41] on div "Work Writer Publisher" at bounding box center [312, 41] width 555 height 17
click at [555, 149] on button "Search" at bounding box center [559, 149] width 62 height 21
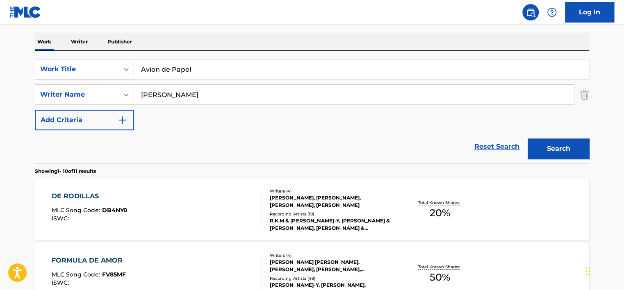
click at [168, 71] on input "Avion de Papel" at bounding box center [361, 69] width 455 height 20
paste input "[PERSON_NAME]"
type input "[PERSON_NAME]"
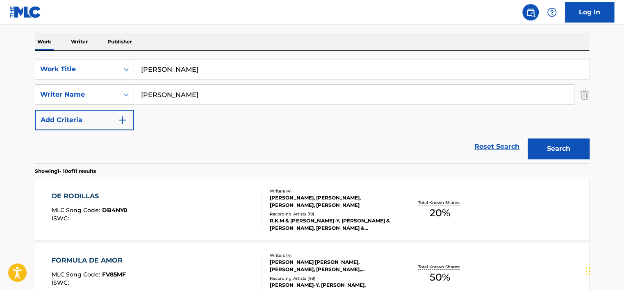
click at [190, 41] on div "Work Writer Publisher" at bounding box center [312, 41] width 555 height 17
click at [194, 91] on input "[PERSON_NAME]" at bounding box center [354, 95] width 440 height 20
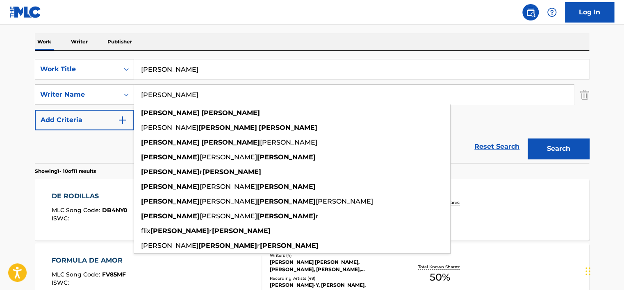
click at [194, 91] on input "[PERSON_NAME]" at bounding box center [354, 95] width 440 height 20
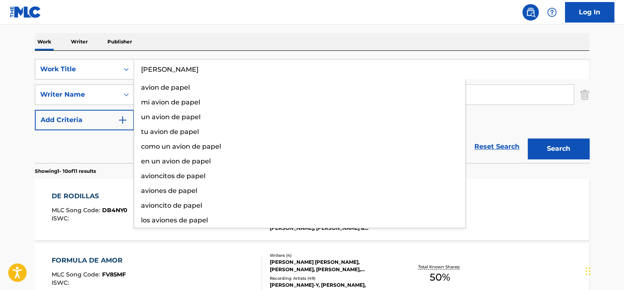
click at [146, 65] on input "[PERSON_NAME]" at bounding box center [361, 69] width 455 height 20
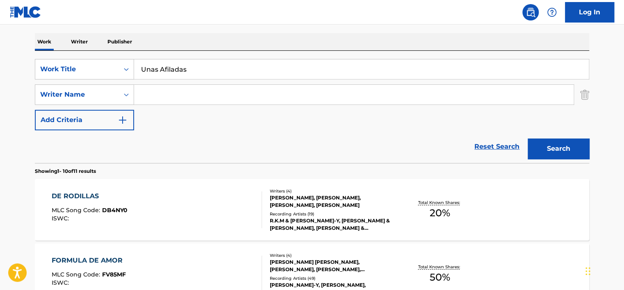
type input "Unas Afiladas"
click at [569, 153] on button "Search" at bounding box center [559, 149] width 62 height 21
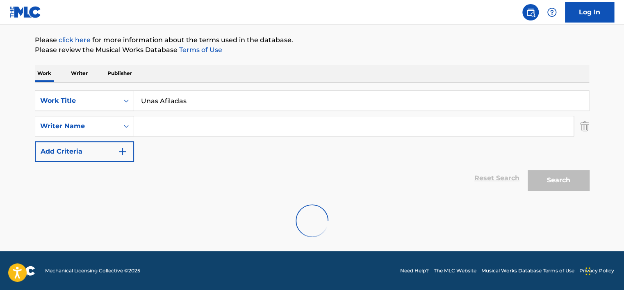
click at [233, 101] on input "Unas Afiladas" at bounding box center [361, 101] width 455 height 20
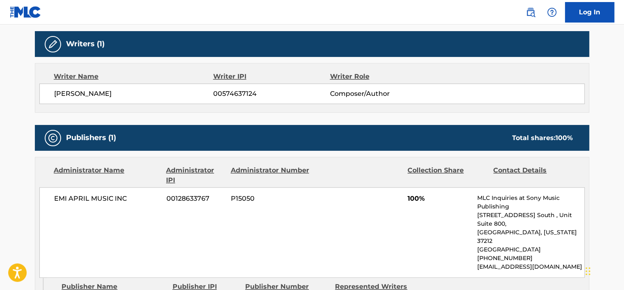
scroll to position [41, 0]
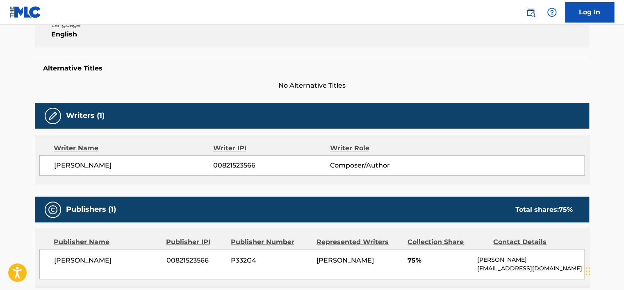
scroll to position [246, 0]
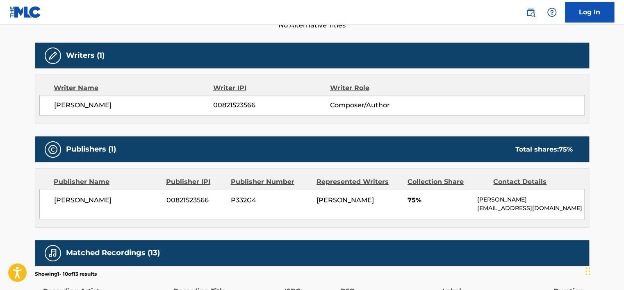
click at [202, 199] on span "00821523566" at bounding box center [196, 201] width 58 height 10
copy span "00821523566"
